Goal: Information Seeking & Learning: Learn about a topic

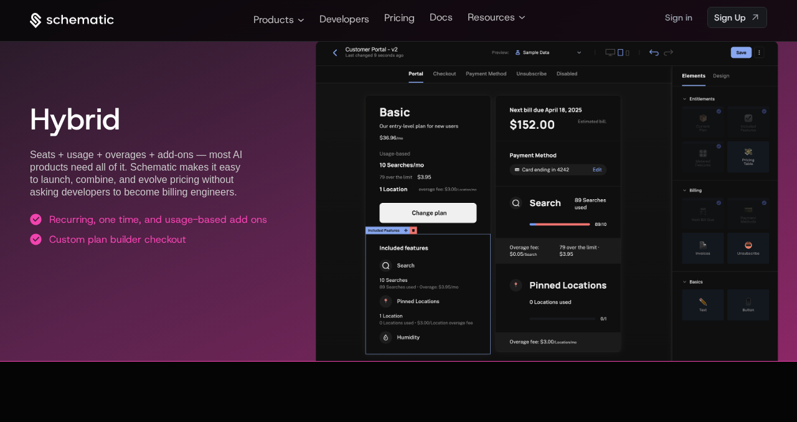
scroll to position [1952, 0]
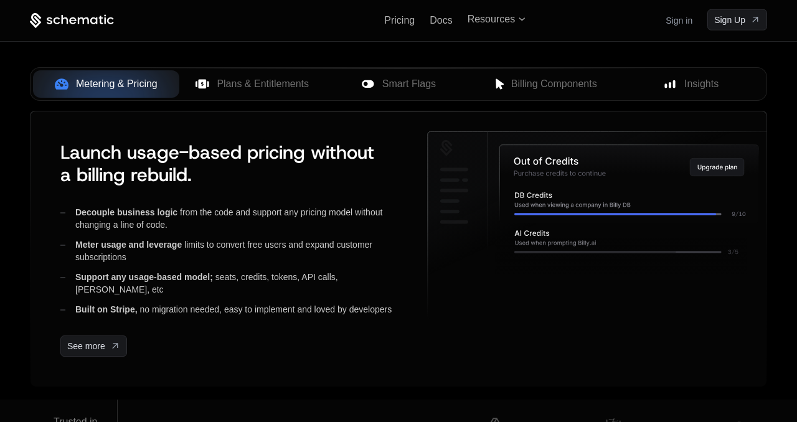
scroll to position [511, 0]
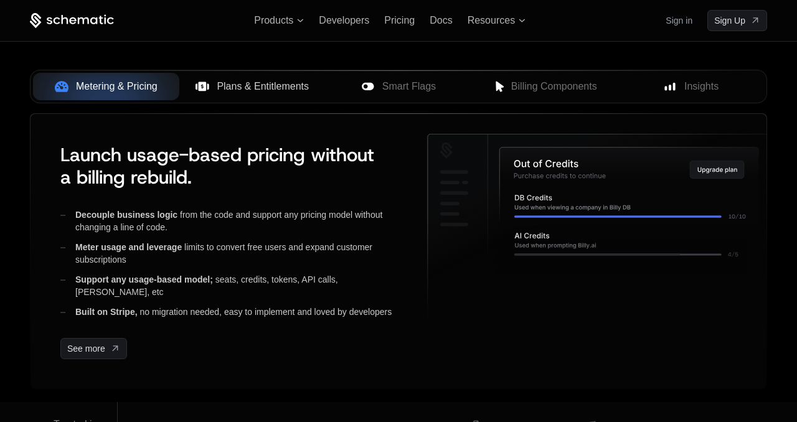
click at [228, 78] on button "Plans & Entitlements" at bounding box center [252, 86] width 146 height 27
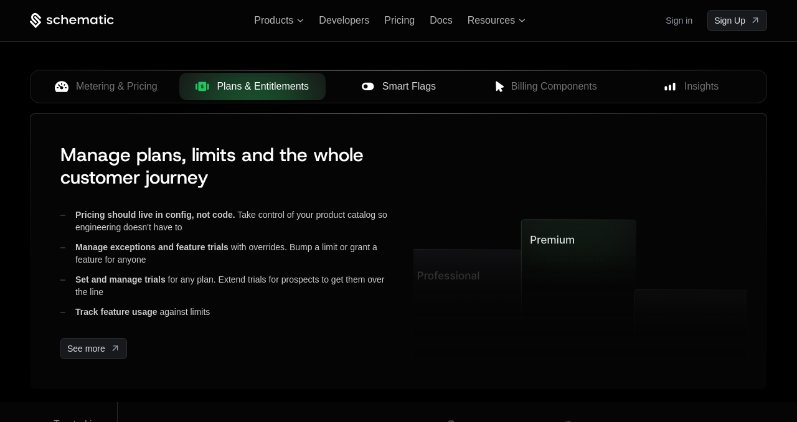
click at [392, 85] on span "Smart Flags" at bounding box center [409, 86] width 54 height 15
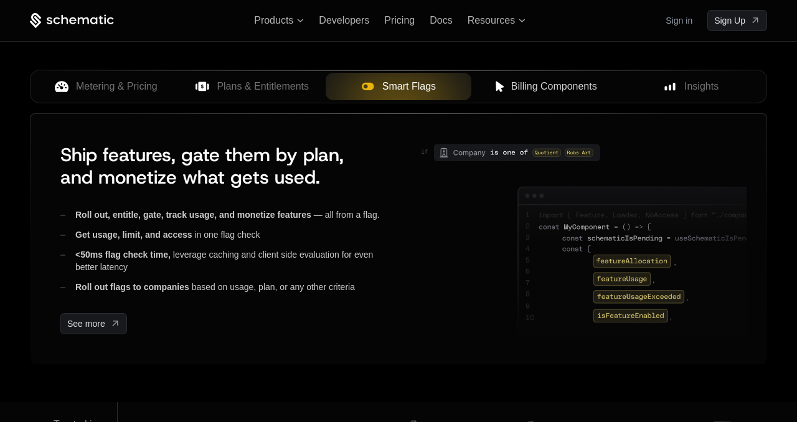
click at [532, 90] on span "Billing Components" at bounding box center [554, 86] width 86 height 15
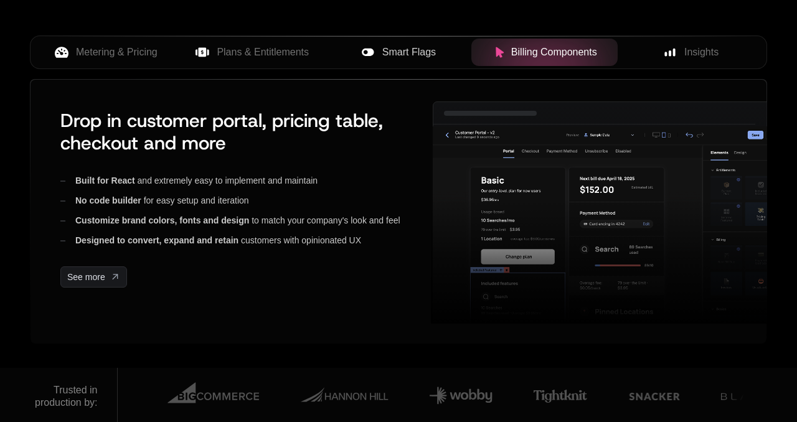
scroll to position [547, 0]
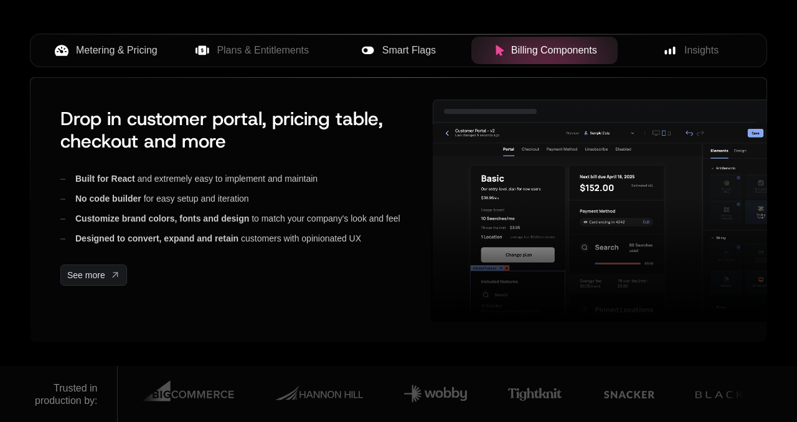
click at [79, 49] on span "Metering & Pricing" at bounding box center [117, 50] width 82 height 15
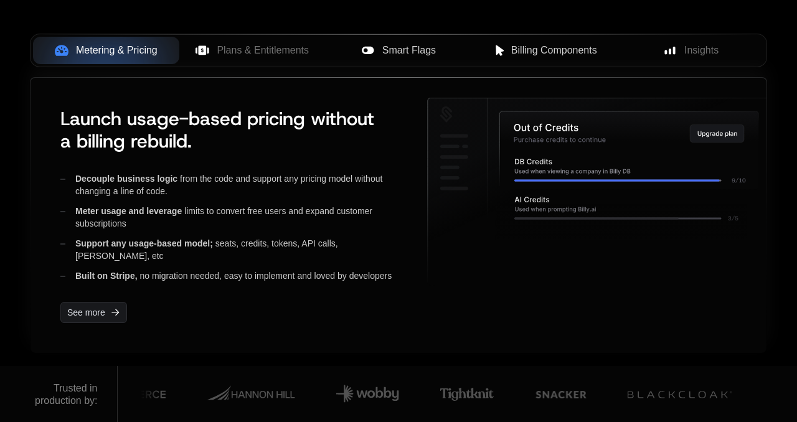
click at [181, 113] on span "Launch usage-based pricing without a billing rebuild." at bounding box center [217, 130] width 314 height 47
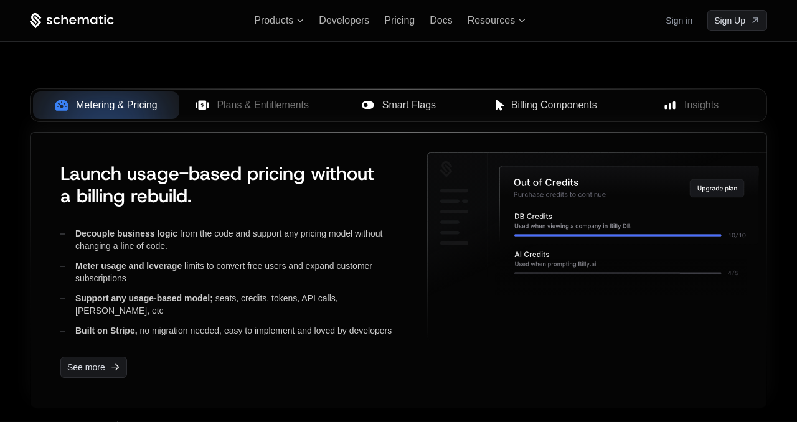
scroll to position [488, 0]
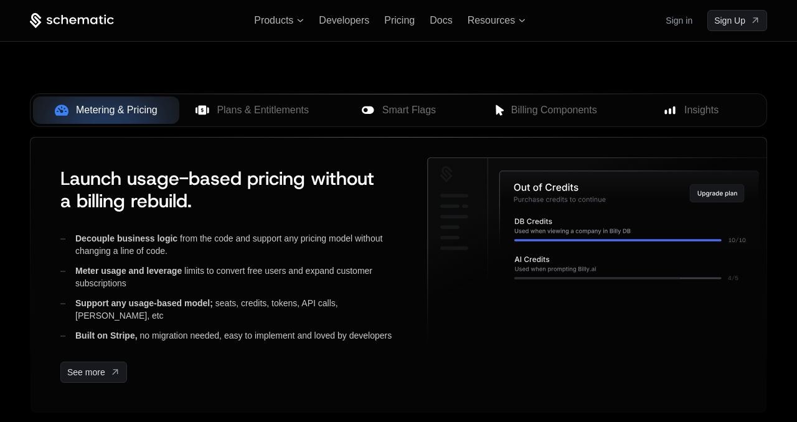
scroll to position [488, 0]
click at [211, 108] on div "Plans & Entitlements" at bounding box center [252, 110] width 126 height 15
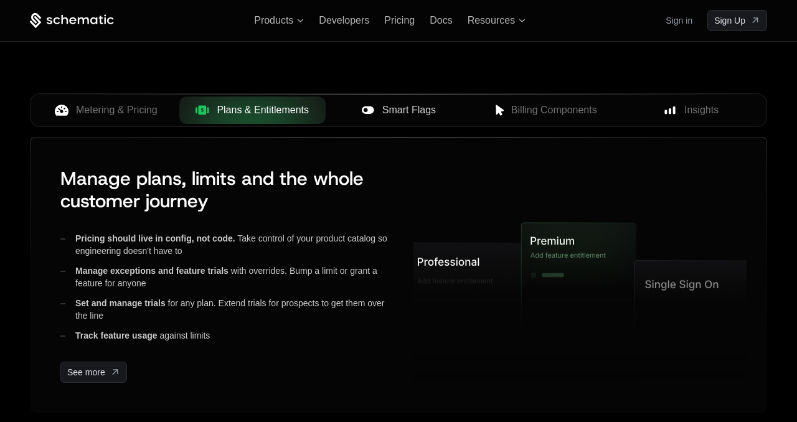
click at [364, 104] on icon at bounding box center [368, 110] width 14 height 14
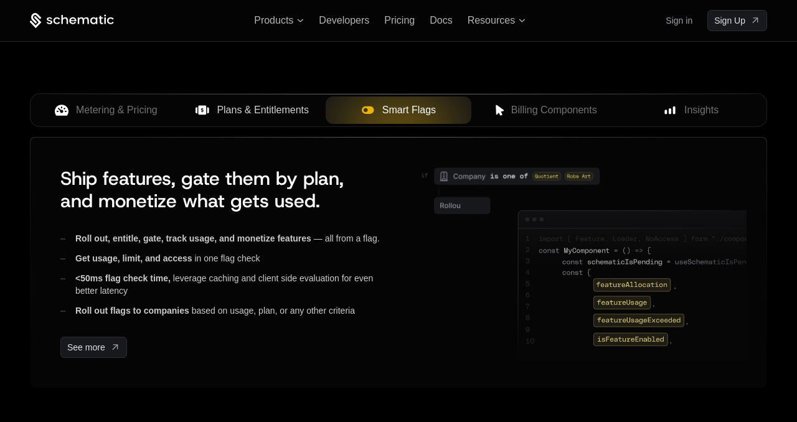
click at [203, 105] on icon at bounding box center [203, 110] width 14 height 14
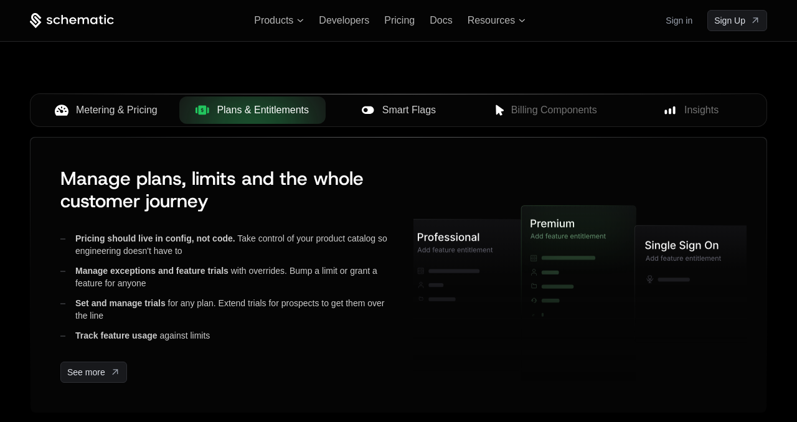
click at [135, 103] on span "Metering & Pricing" at bounding box center [117, 110] width 82 height 15
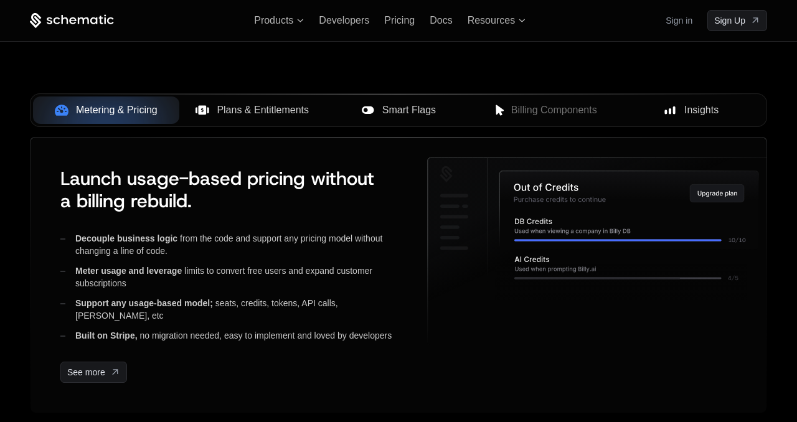
click at [683, 115] on div "Insights" at bounding box center [691, 110] width 126 height 15
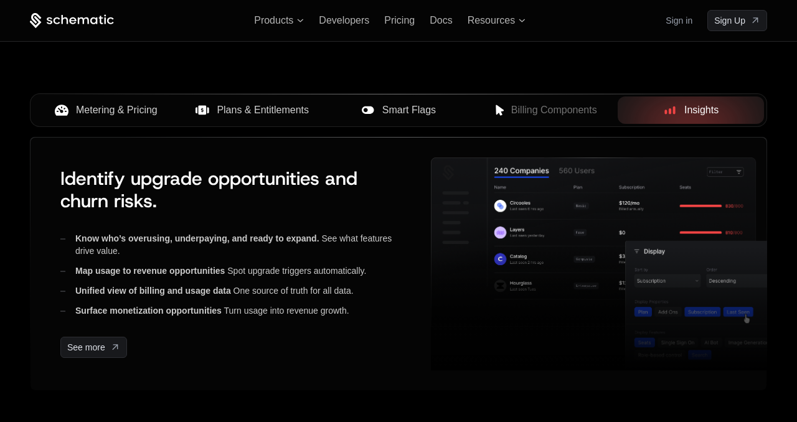
click at [225, 107] on span "Plans & Entitlements" at bounding box center [263, 110] width 92 height 15
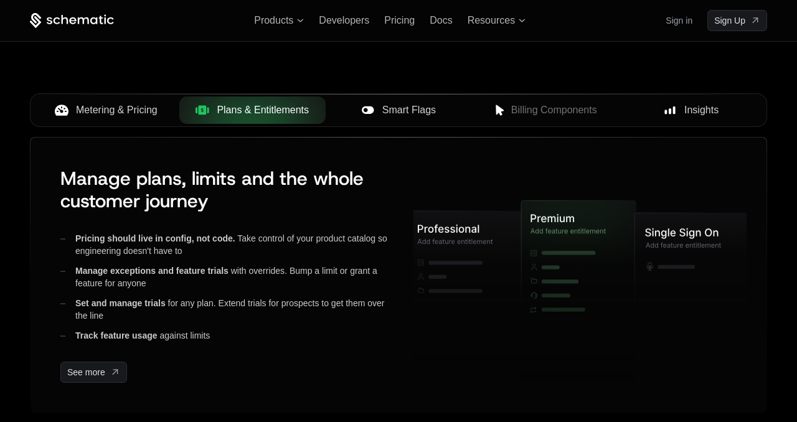
click at [348, 113] on div "Smart Flags" at bounding box center [399, 110] width 126 height 15
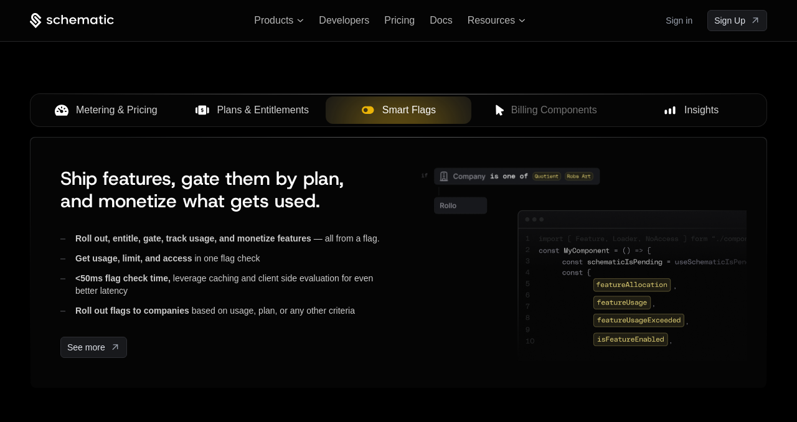
click at [113, 110] on span "Metering & Pricing" at bounding box center [117, 110] width 82 height 15
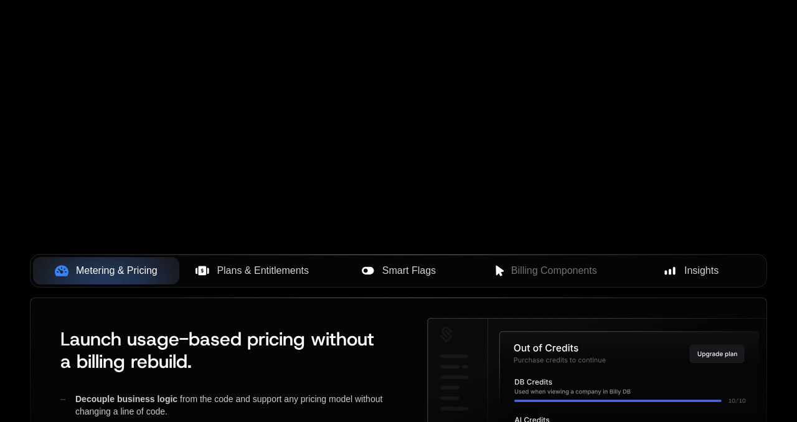
scroll to position [0, 0]
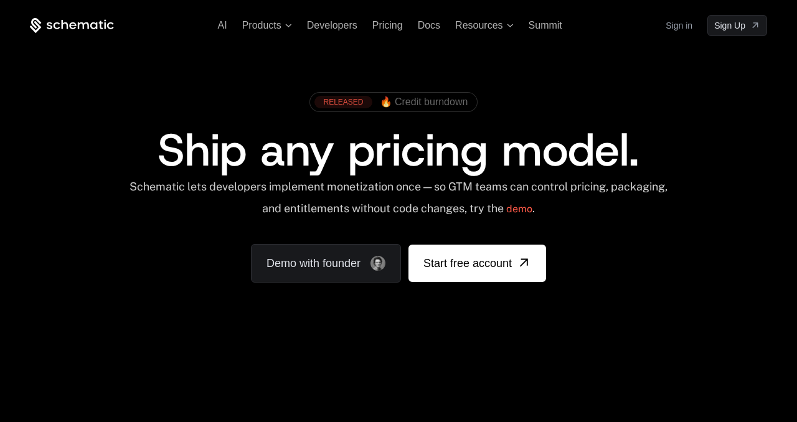
click at [404, 100] on span "🔥 Credit burndown" at bounding box center [424, 102] width 88 height 11
